Goal: Entertainment & Leisure: Consume media (video, audio)

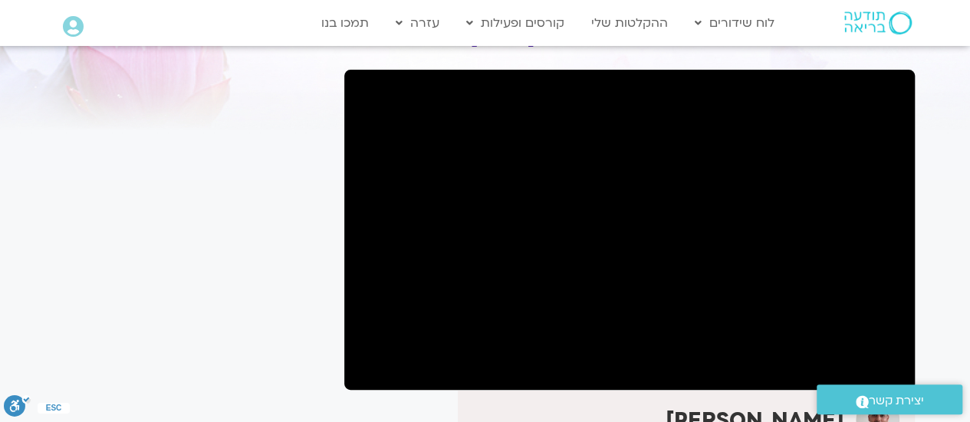
scroll to position [11, 0]
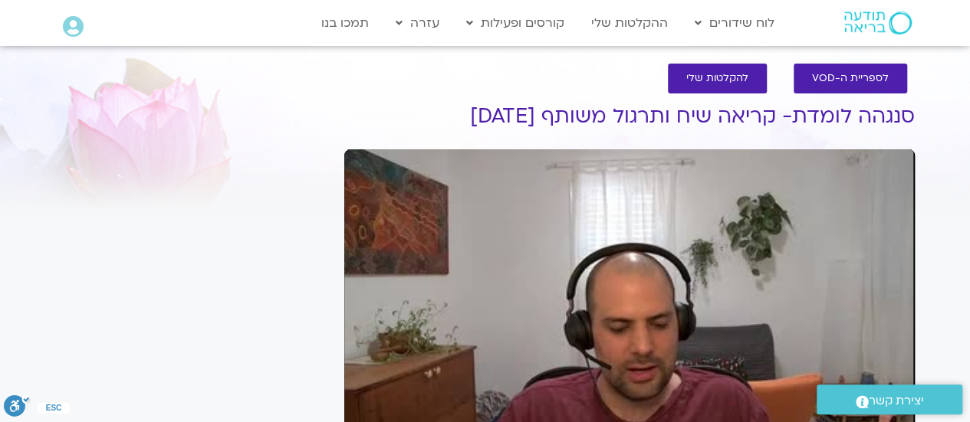
click at [644, 238] on div "Skip Ad play_arrow 0:00 / 58:30 volume_up Mute tune Resolution Auto 240p slow_m…" at bounding box center [629, 309] width 570 height 320
click at [644, 238] on div "Skip Ad pause 0:00 / 58:30 volume_up Mute tune Resolution Auto 240p slow_motion…" at bounding box center [629, 309] width 570 height 320
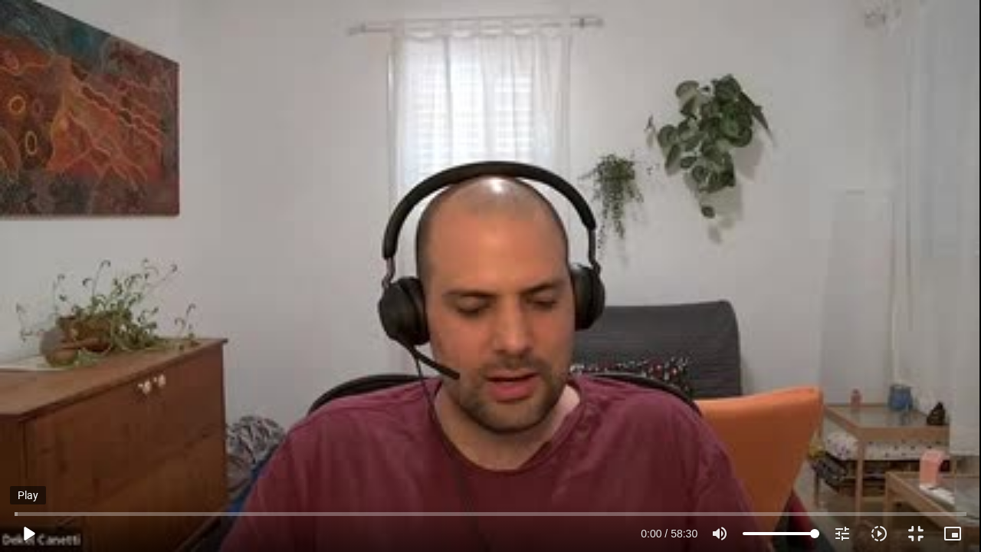
click at [30, 422] on button "play_arrow" at bounding box center [28, 533] width 37 height 37
click at [920, 422] on button "fullscreen_exit" at bounding box center [916, 533] width 37 height 37
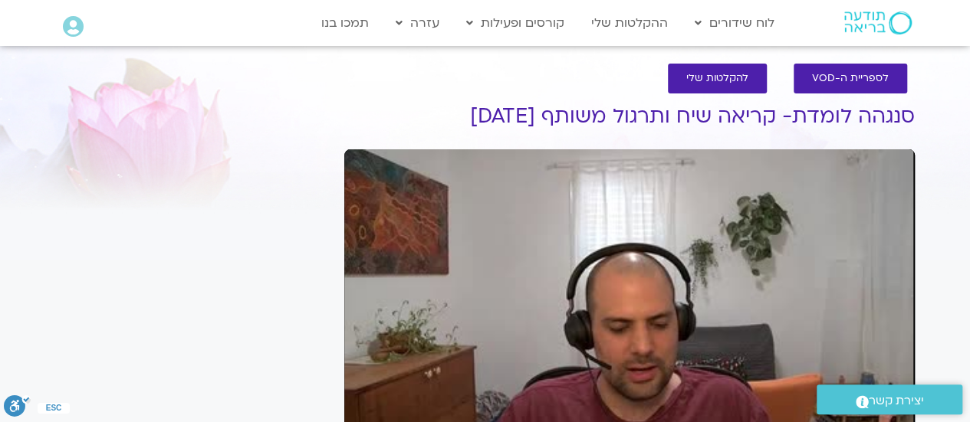
scroll to position [379, 0]
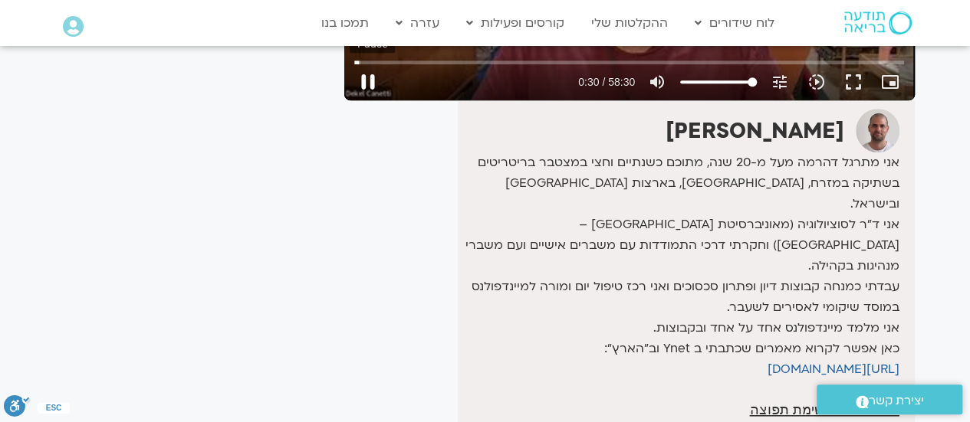
click at [368, 84] on button "pause" at bounding box center [368, 82] width 37 height 37
click at [846, 84] on button "fullscreen" at bounding box center [853, 82] width 37 height 37
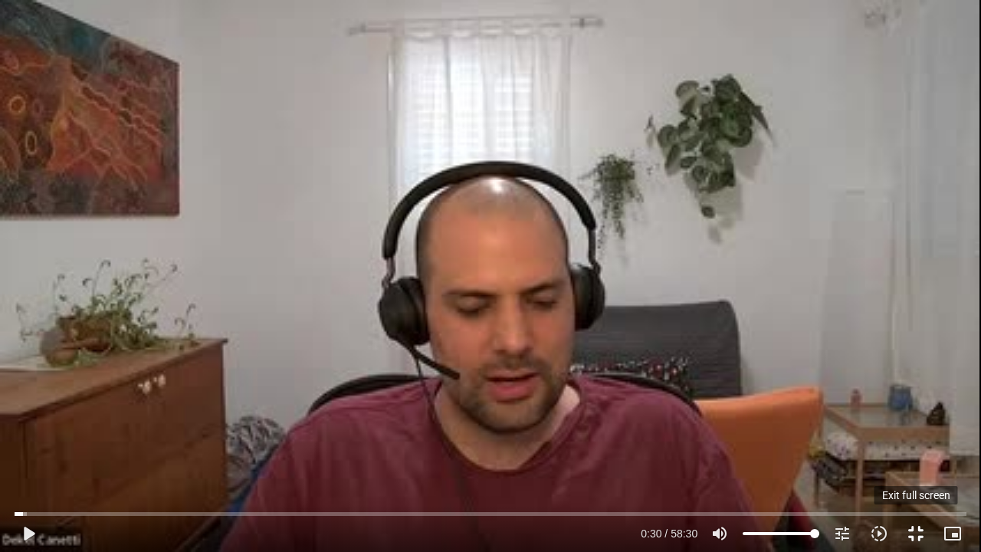
click at [915, 422] on button "fullscreen_exit" at bounding box center [916, 533] width 37 height 37
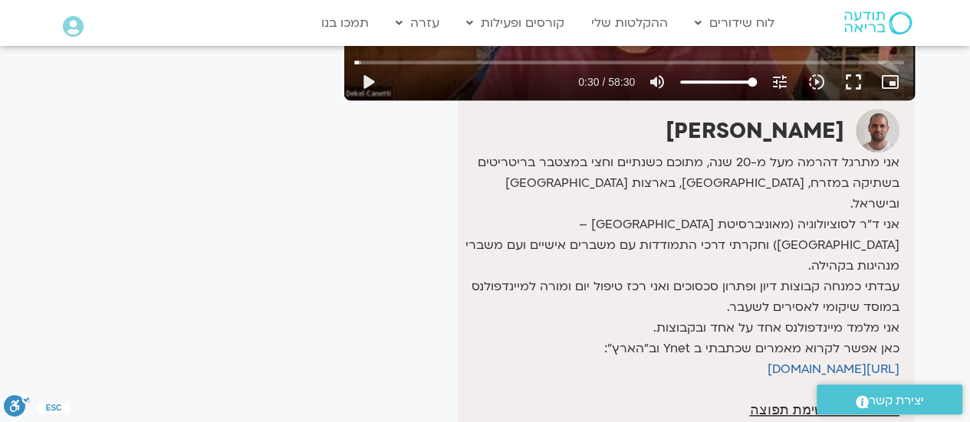
click at [419, 161] on div "[PERSON_NAME] אני מתרגל דהרמה מעל מ-20 שנה, מתוכם כשנתיים וחצי במצטבר בריטריטים…" at bounding box center [629, 265] width 570 height 328
click at [336, 139] on div "It seems we can't find what you're looking for. It seems we can't find what you…" at bounding box center [192, 127] width 288 height 836
click at [434, 266] on div "[PERSON_NAME] אני מתרגל דהרמה מעל מ-20 שנה, מתוכם כשנתיים וחצי במצטבר בריטריטים…" at bounding box center [629, 265] width 570 height 328
click at [525, 60] on input "Seek" at bounding box center [629, 61] width 550 height 9
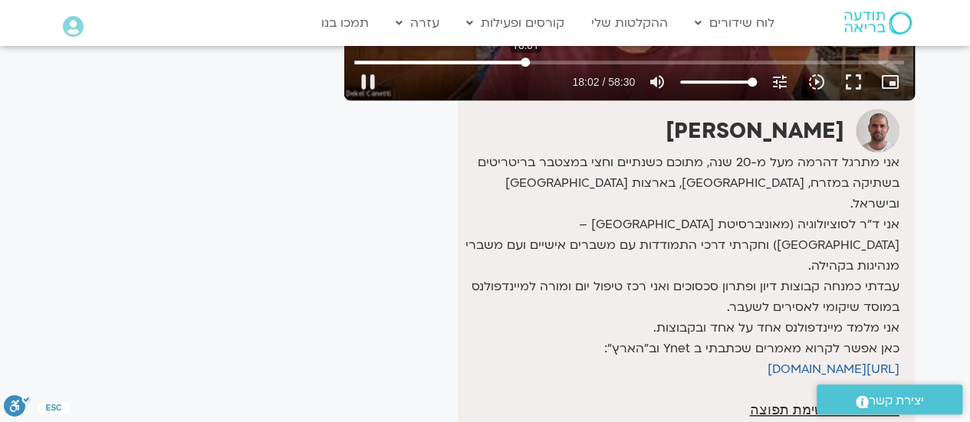
click at [525, 60] on input "Seek" at bounding box center [629, 61] width 550 height 9
click at [365, 62] on input "Seek" at bounding box center [629, 61] width 550 height 9
click at [371, 84] on button "play_arrow" at bounding box center [368, 82] width 37 height 37
click at [356, 88] on button "pause" at bounding box center [368, 82] width 37 height 37
click at [367, 82] on button "play_arrow" at bounding box center [368, 82] width 37 height 37
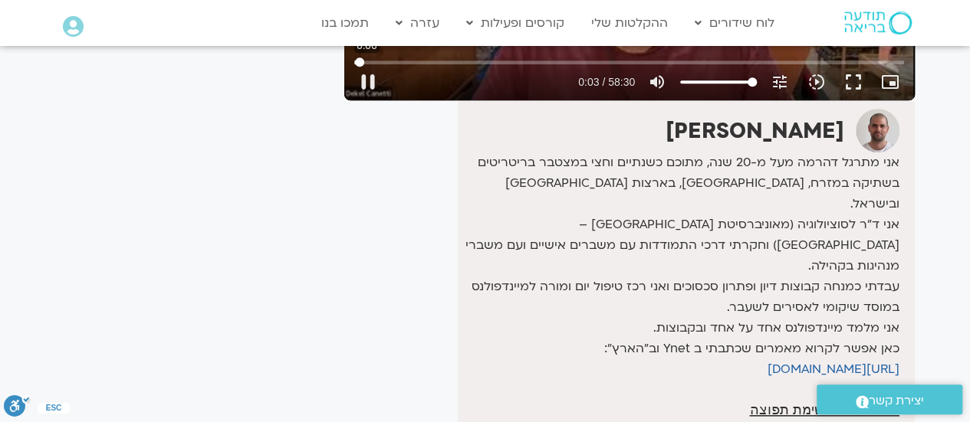
click at [359, 64] on input "Seek" at bounding box center [629, 61] width 550 height 9
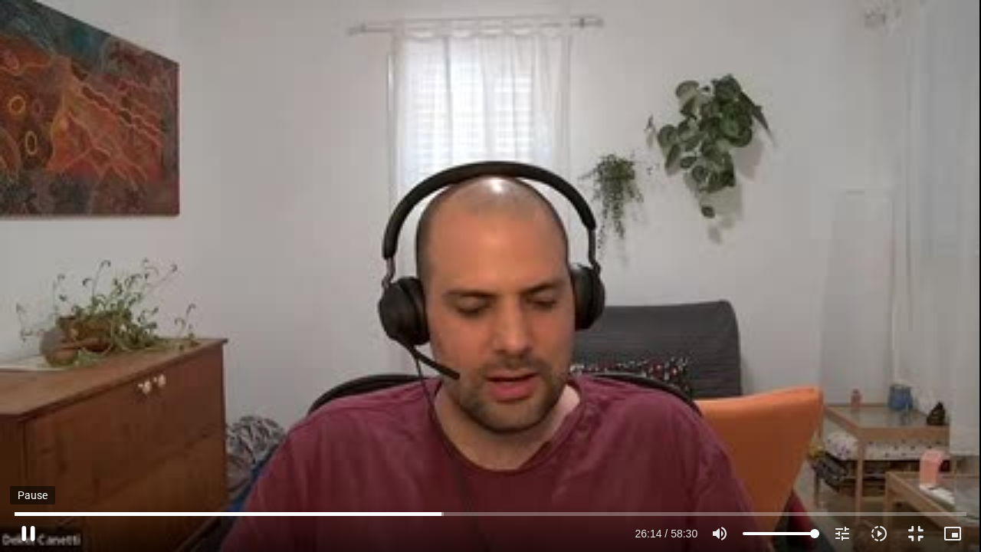
click at [34, 422] on button "pause" at bounding box center [28, 533] width 37 height 37
type input "1574.269354"
click at [917, 422] on button "fullscreen_exit" at bounding box center [916, 533] width 37 height 37
